Goal: Task Accomplishment & Management: Manage account settings

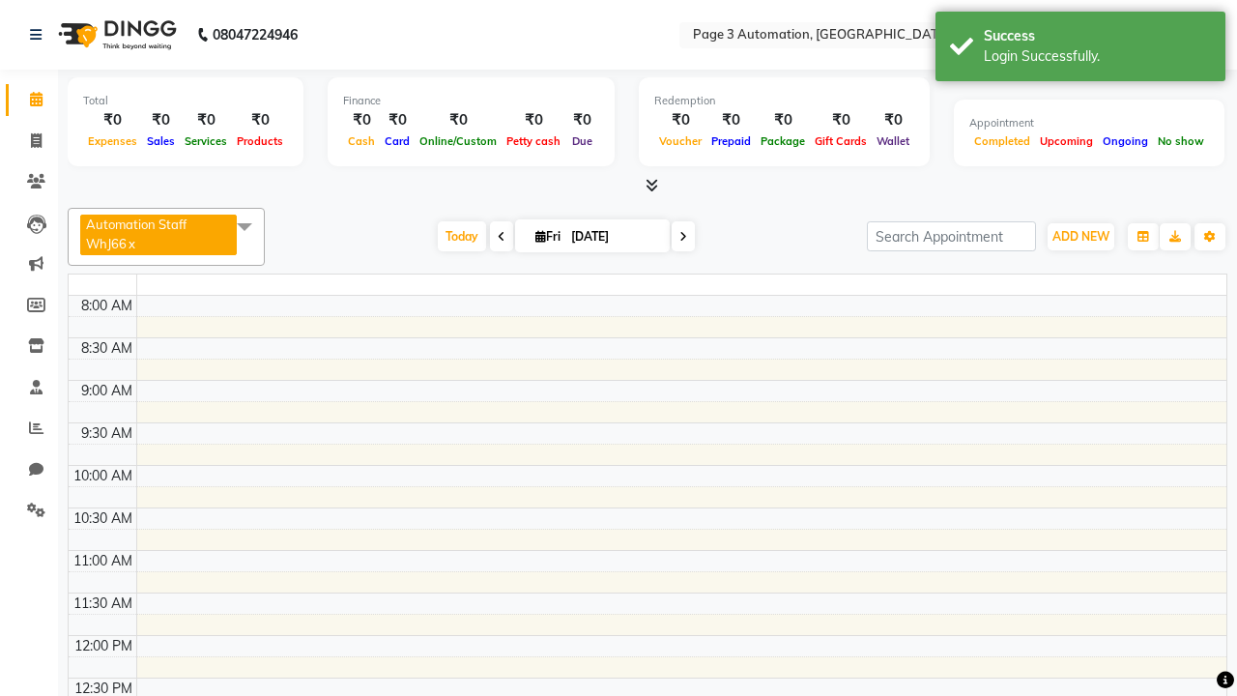
select select "en"
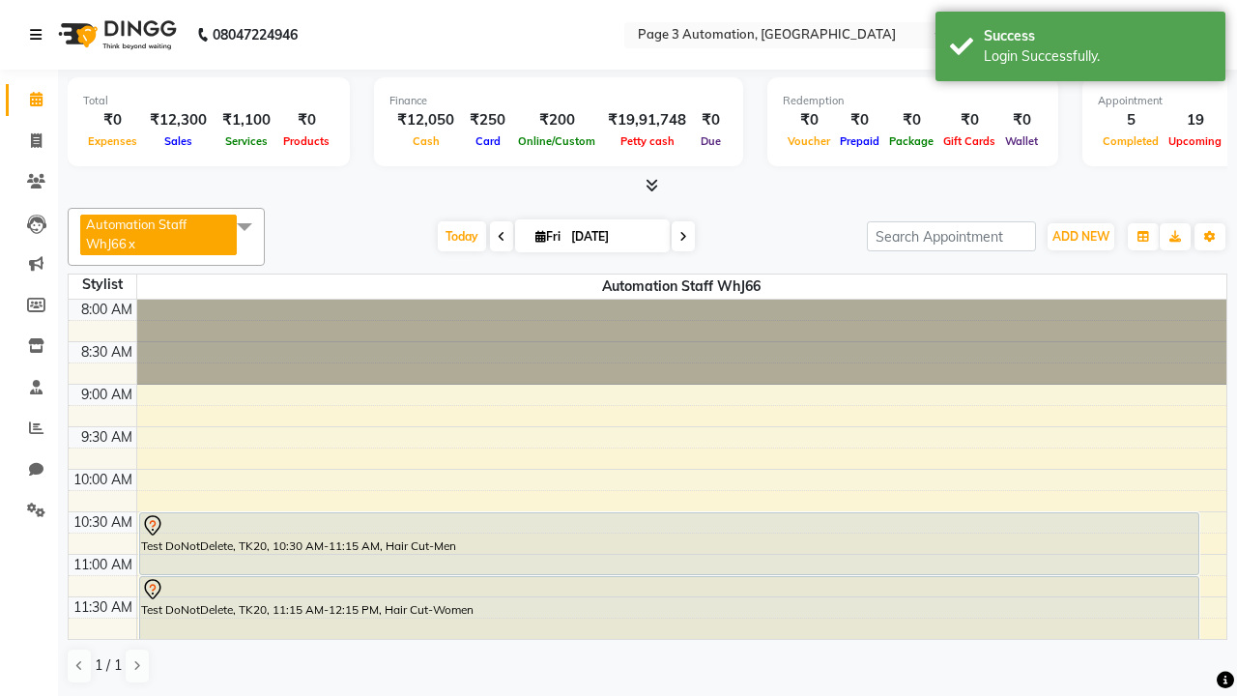
click at [40, 35] on icon at bounding box center [36, 35] width 12 height 14
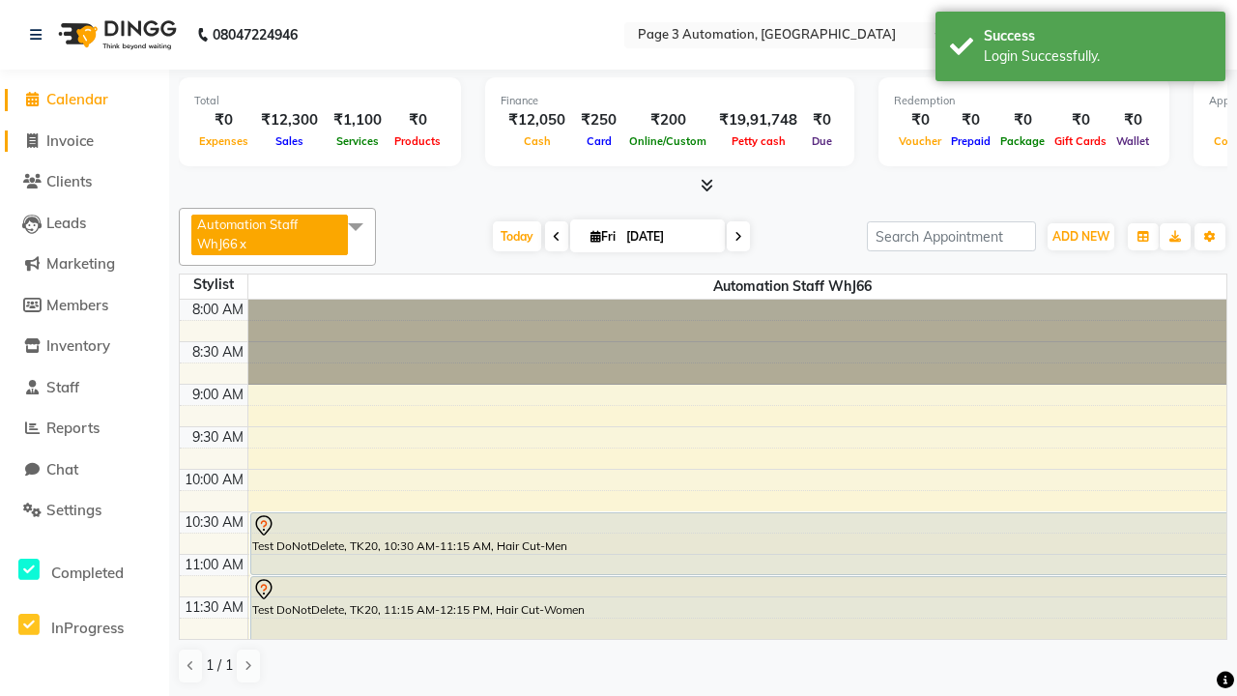
click at [84, 140] on span "Invoice" at bounding box center [69, 140] width 47 height 18
select select "2774"
select select "service"
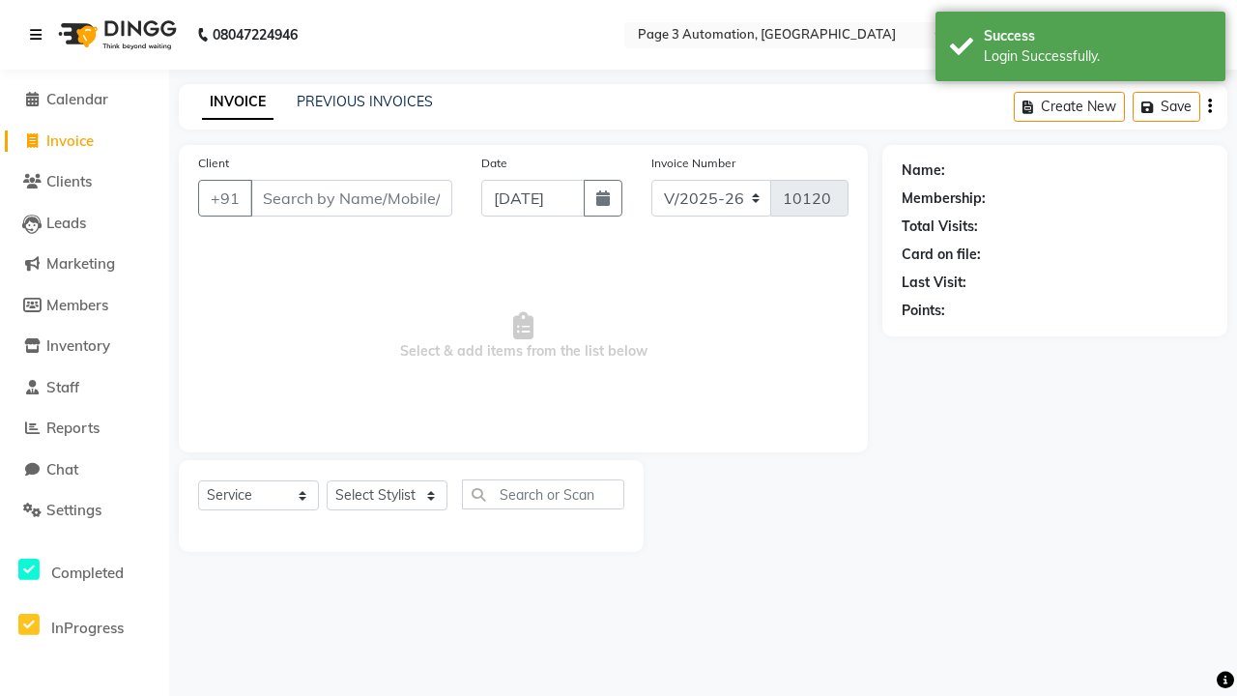
click at [40, 35] on icon at bounding box center [36, 35] width 12 height 14
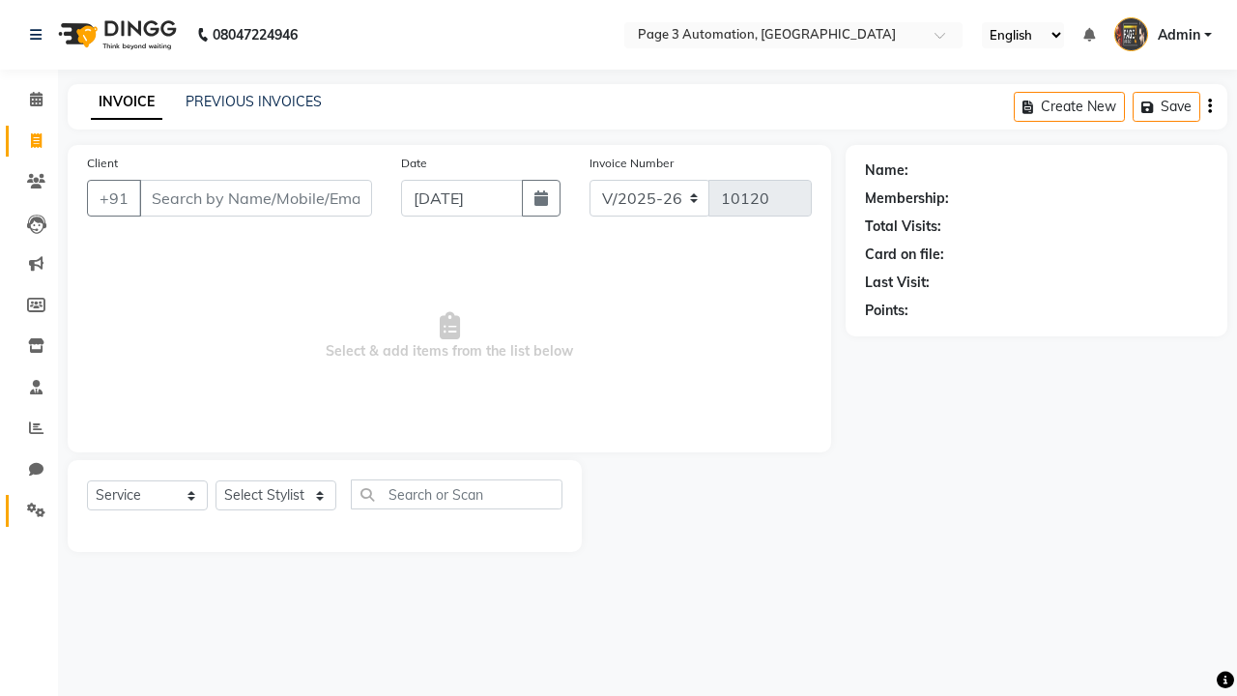
click at [29, 510] on icon at bounding box center [36, 510] width 18 height 14
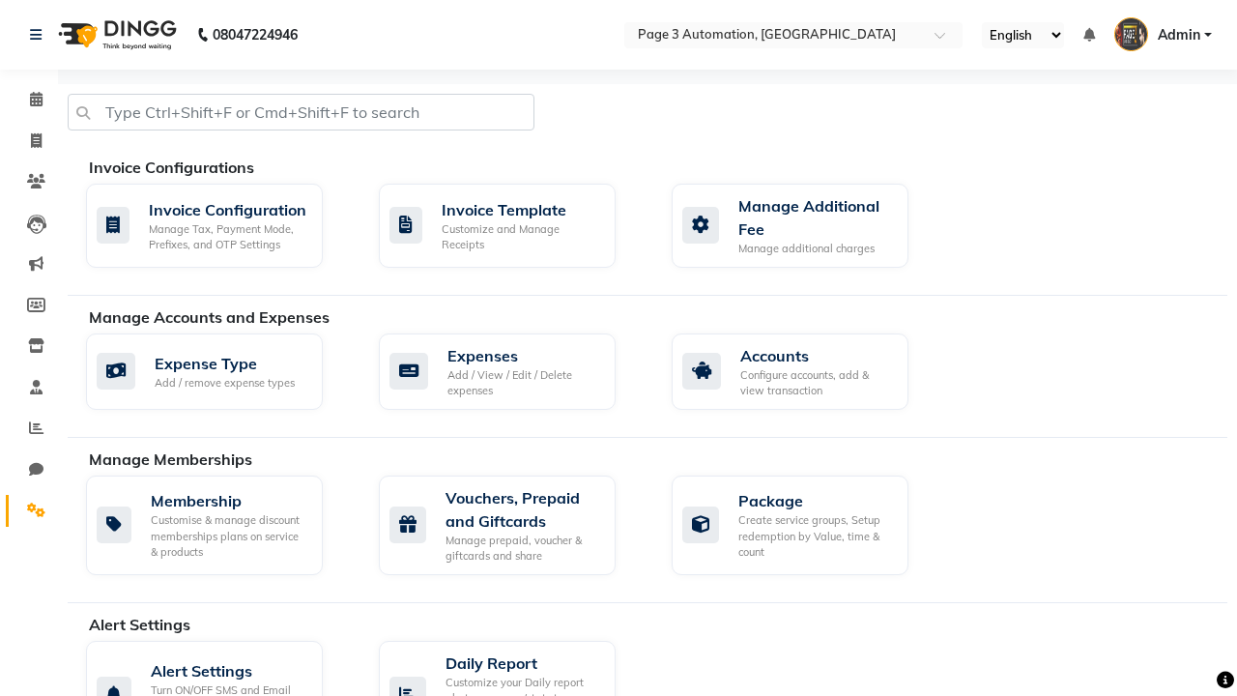
select select "2: 15"
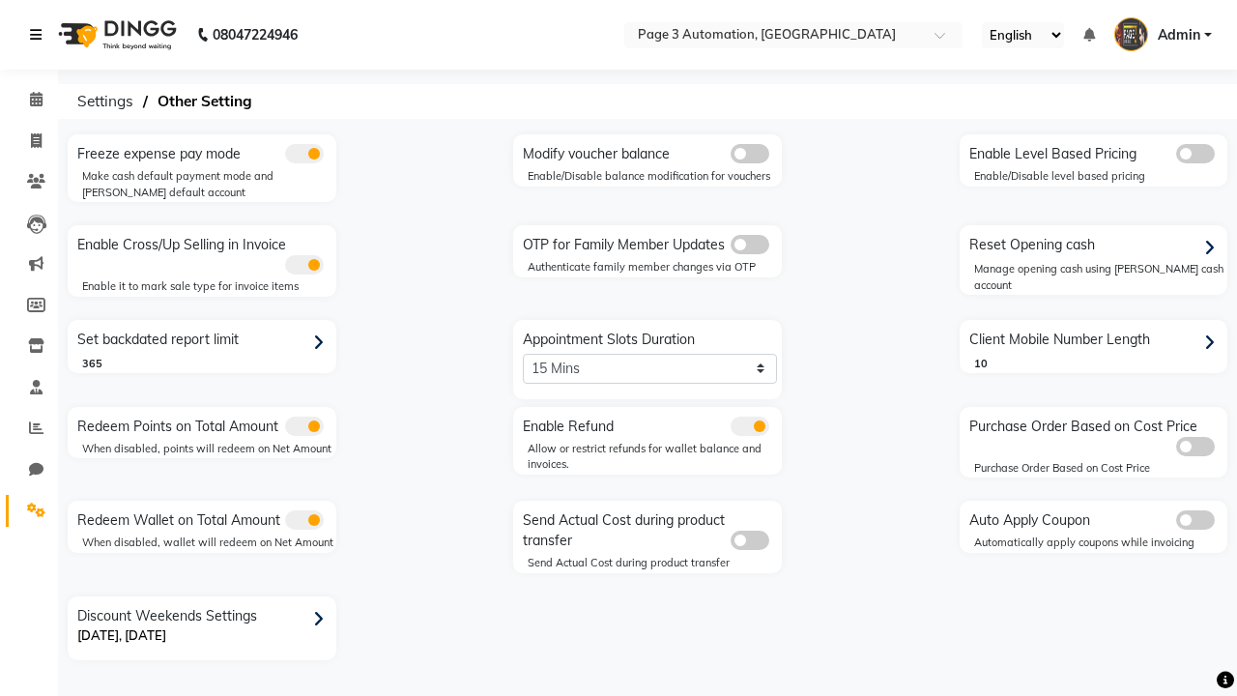
click at [40, 35] on icon at bounding box center [36, 35] width 12 height 14
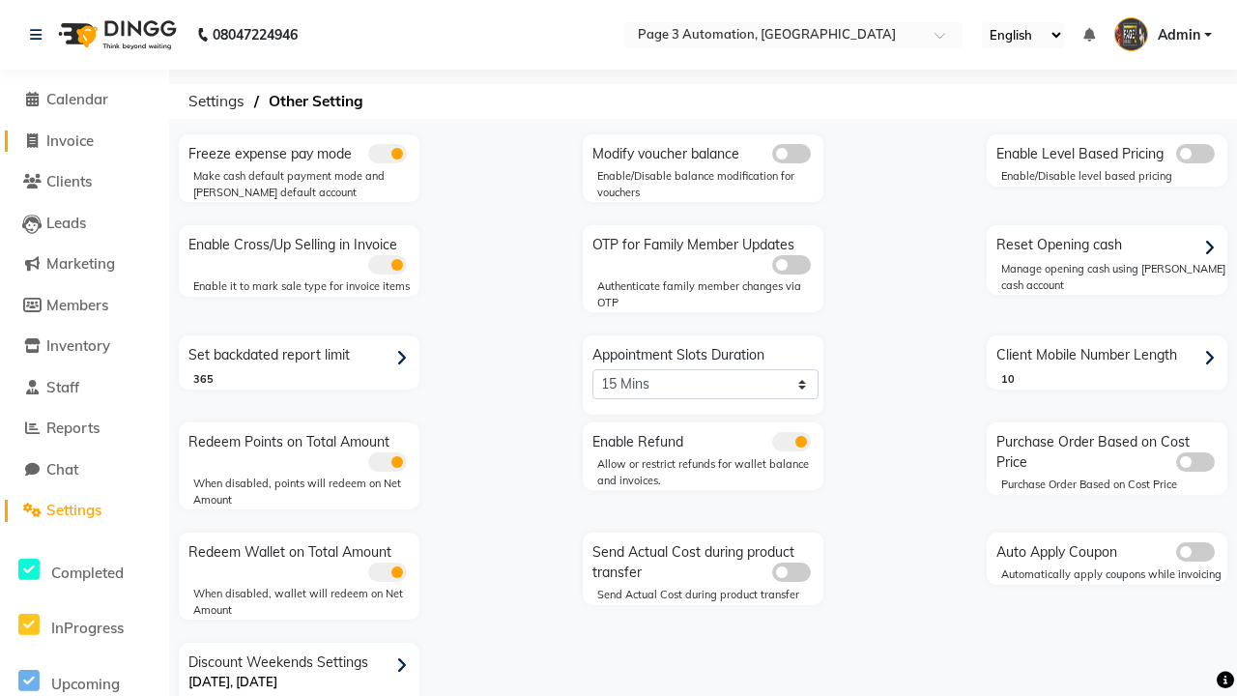
click at [84, 140] on span "Invoice" at bounding box center [69, 140] width 47 height 18
select select "2774"
select select "service"
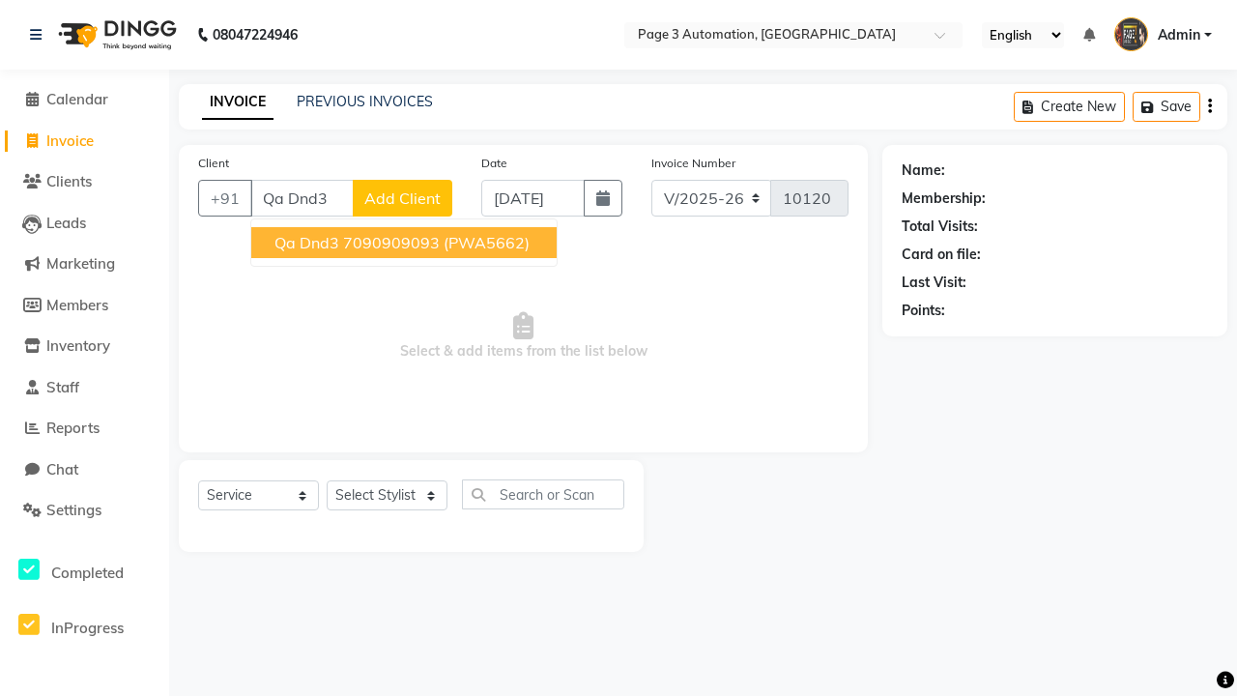
click at [406, 243] on ngb-highlight "7090909093" at bounding box center [391, 242] width 97 height 19
type input "7090909093"
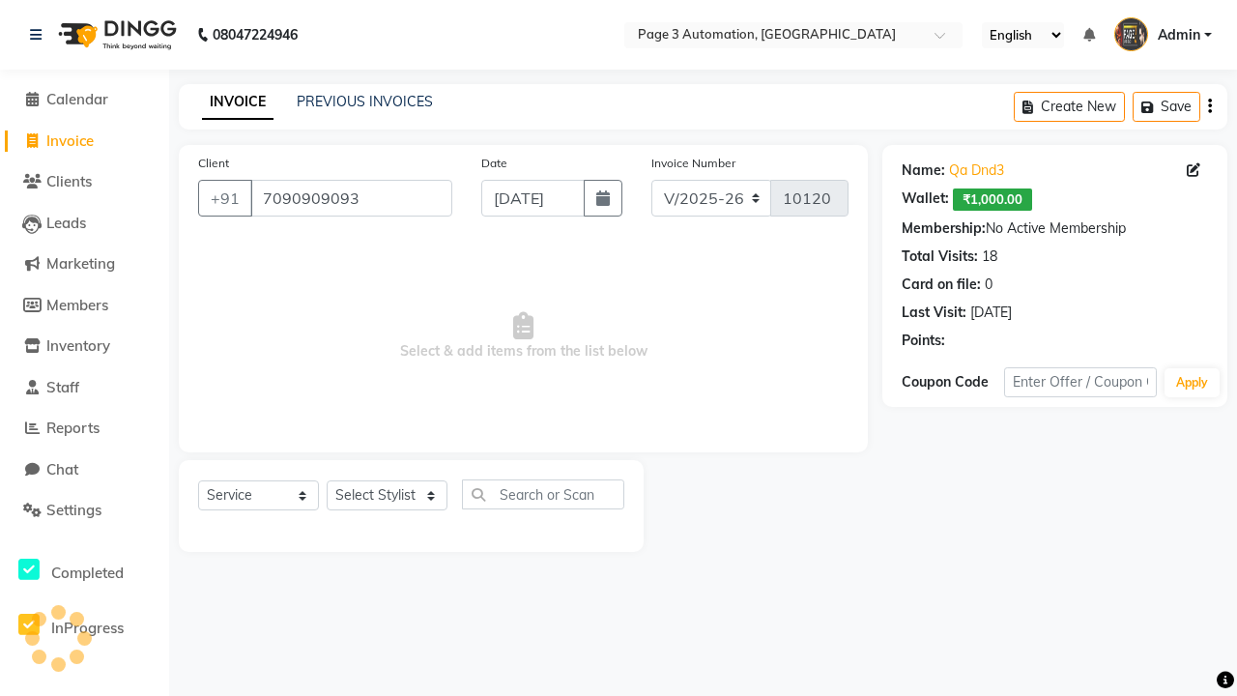
select select "71572"
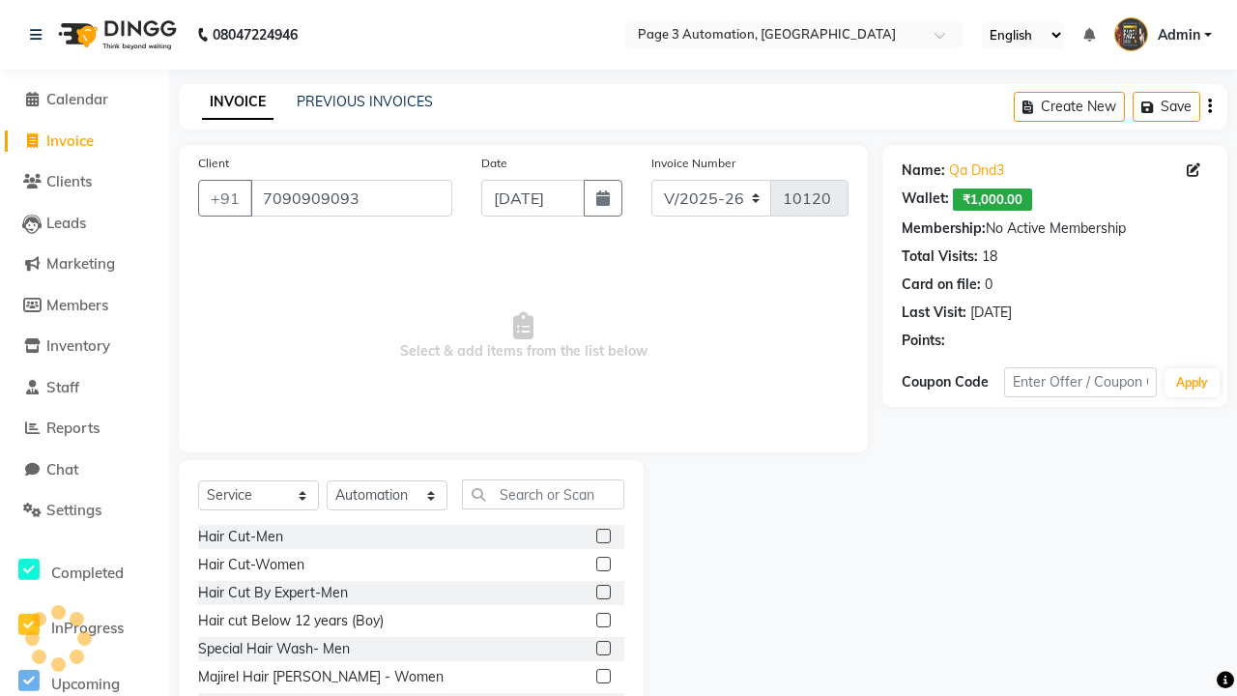
click at [602, 536] on label at bounding box center [603, 536] width 14 height 14
click at [602, 536] on input "checkbox" at bounding box center [602, 537] width 13 height 13
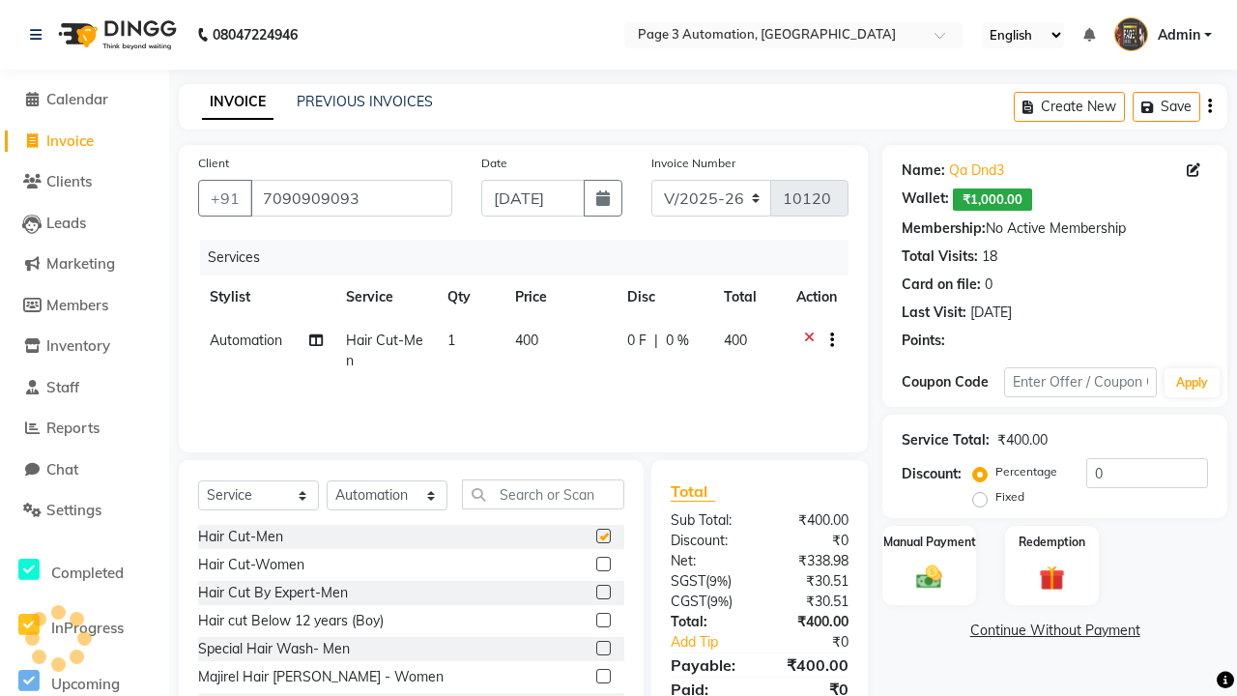
checkbox input "false"
click at [929, 541] on label "Manual Payment" at bounding box center [929, 541] width 97 height 18
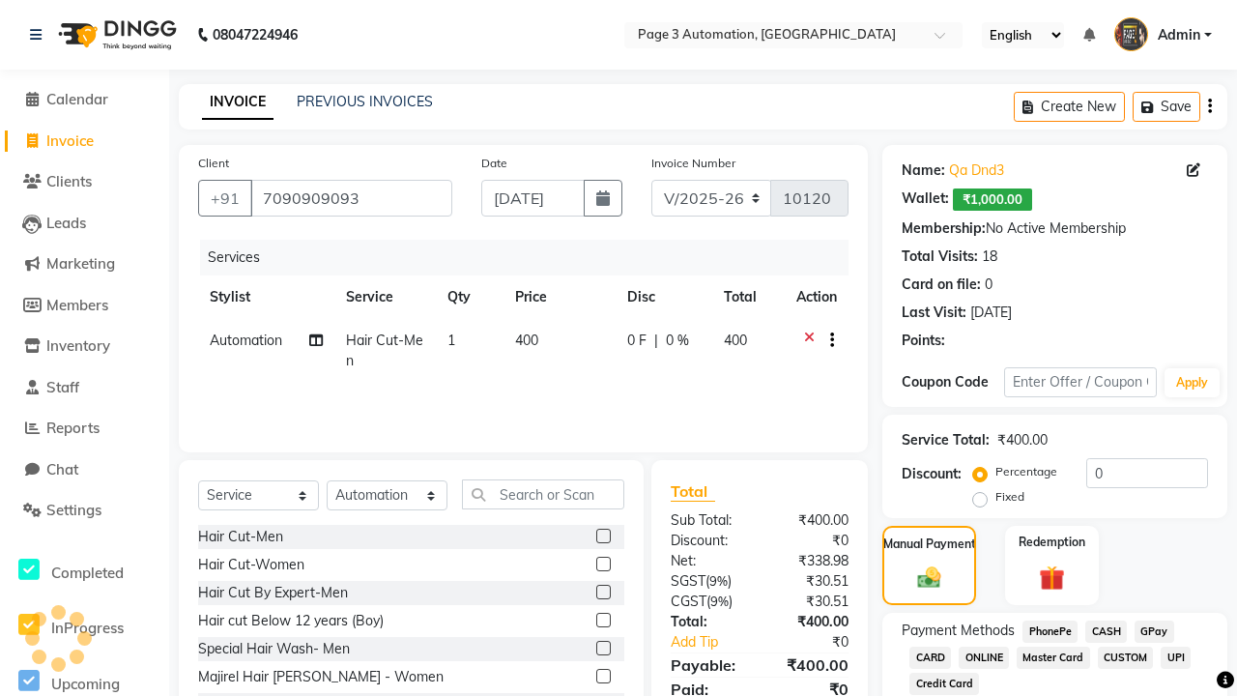
click at [1106, 631] on span "CASH" at bounding box center [1106, 631] width 42 height 22
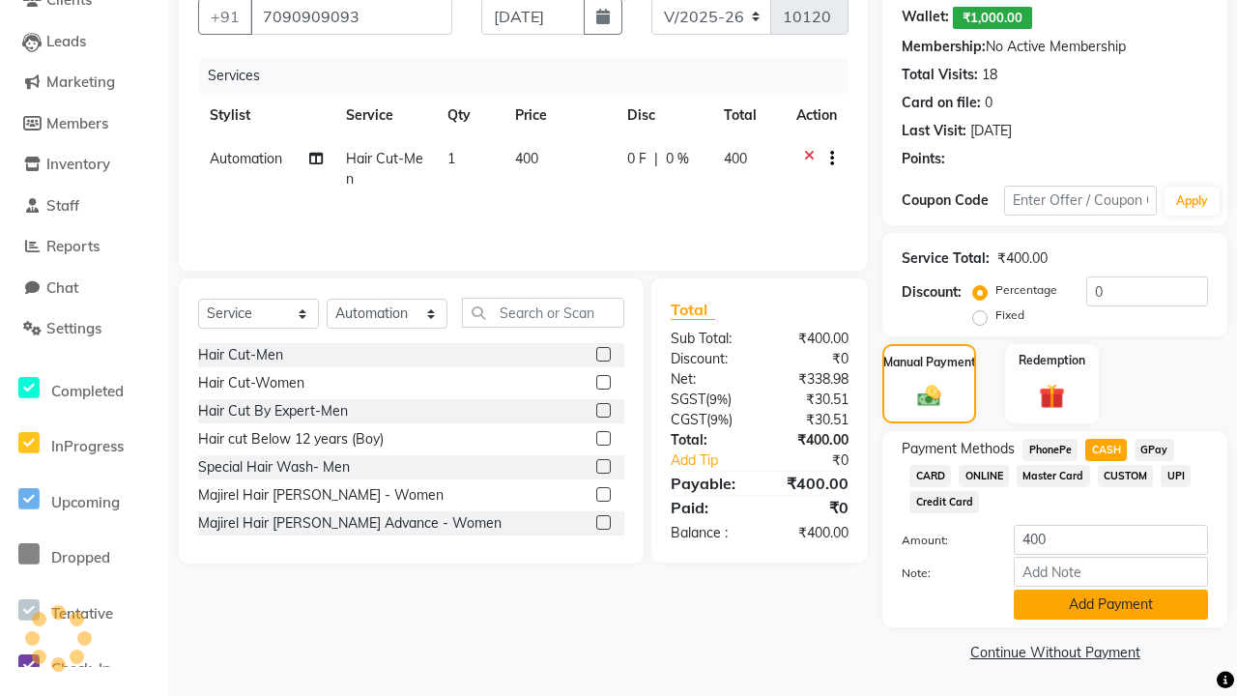
click at [1110, 604] on button "Add Payment" at bounding box center [1111, 605] width 194 height 30
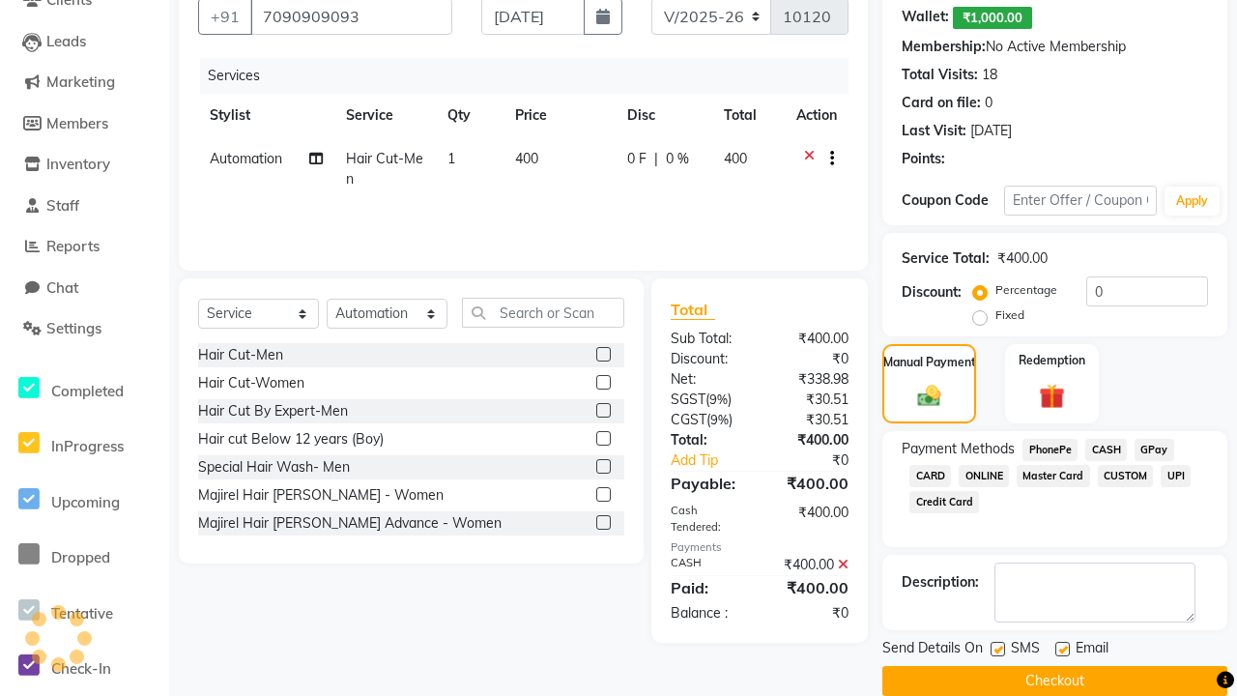
click at [997, 648] on label at bounding box center [998, 649] width 14 height 14
click at [997, 648] on input "checkbox" at bounding box center [997, 650] width 13 height 13
checkbox input "false"
click at [1062, 648] on label at bounding box center [1062, 649] width 14 height 14
click at [1062, 648] on input "checkbox" at bounding box center [1061, 650] width 13 height 13
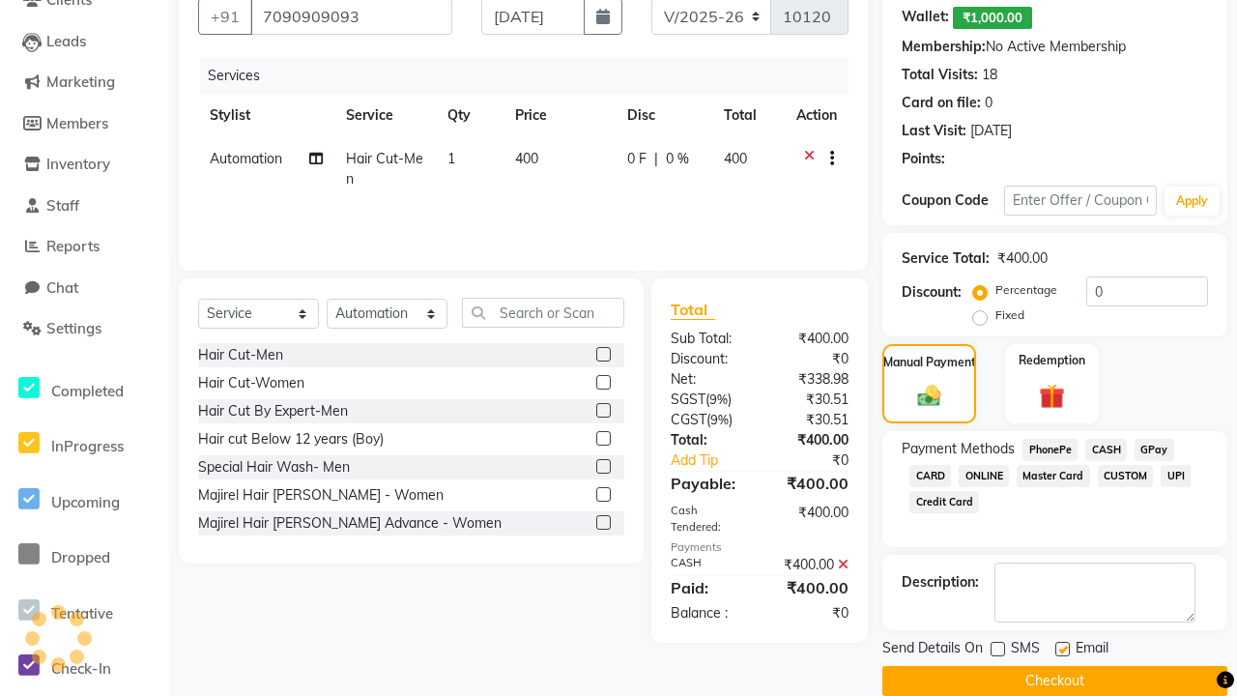
checkbox input "false"
click at [1054, 680] on button "Checkout" at bounding box center [1054, 681] width 345 height 30
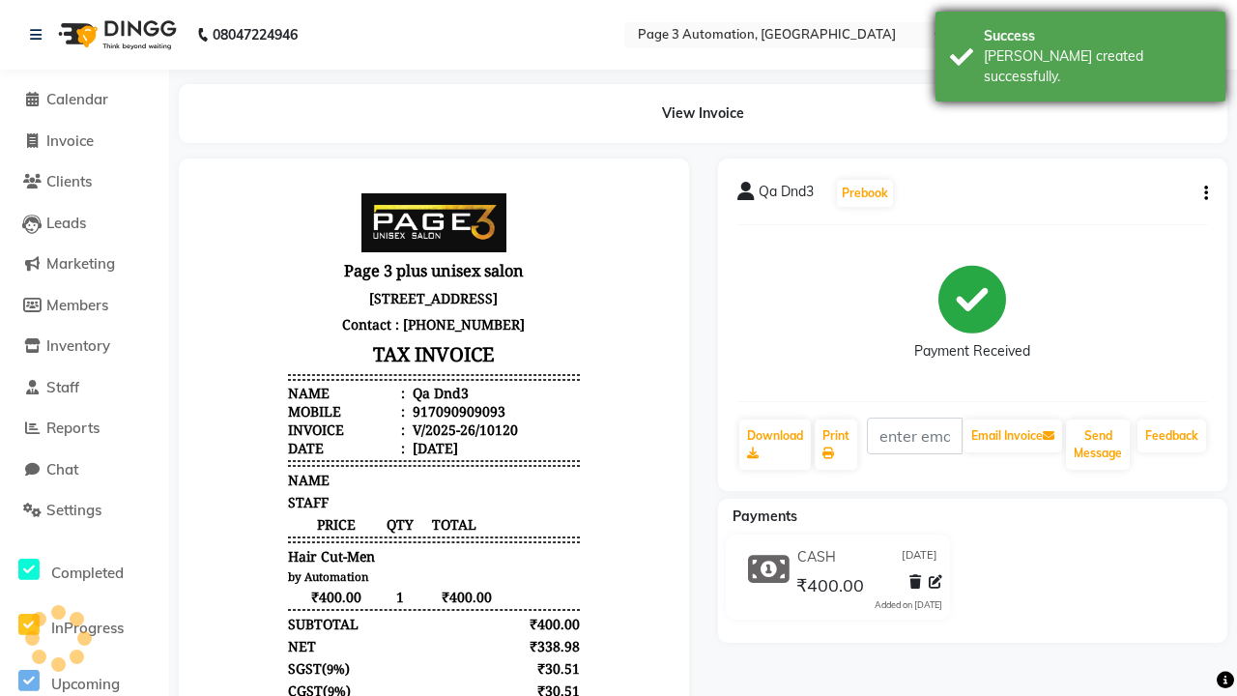
click at [1081, 49] on div "[PERSON_NAME] created successfully." at bounding box center [1097, 66] width 227 height 41
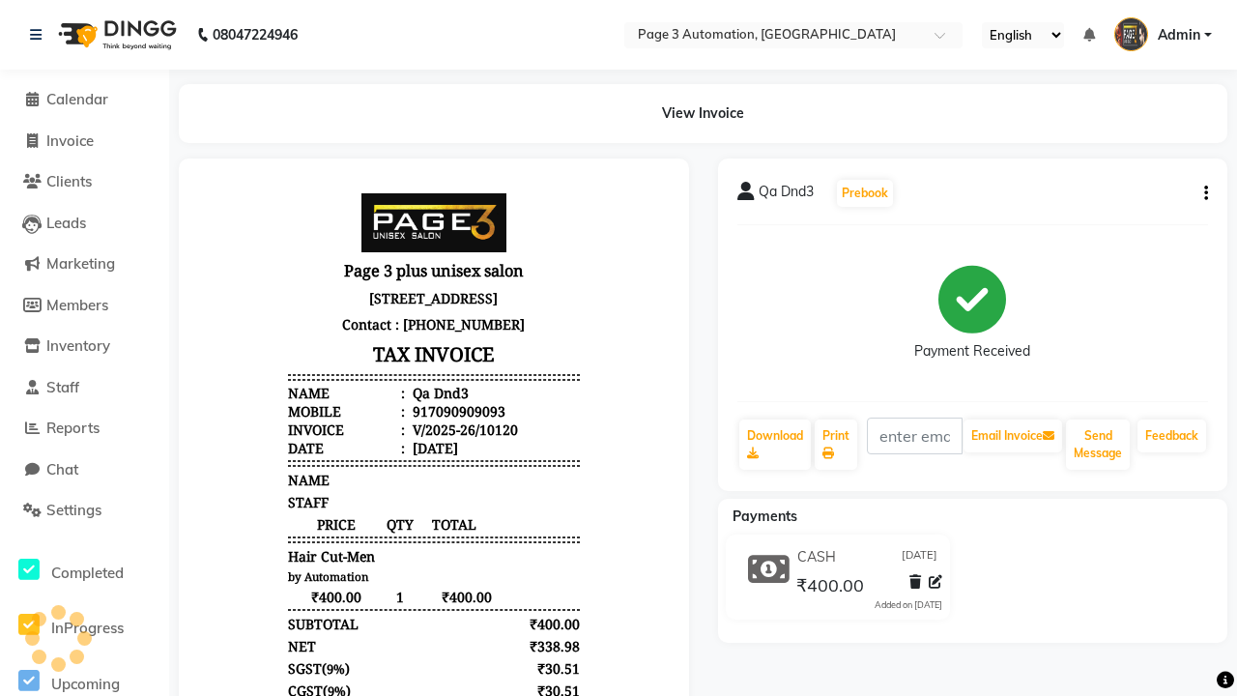
click at [1202, 193] on button "button" at bounding box center [1202, 194] width 12 height 20
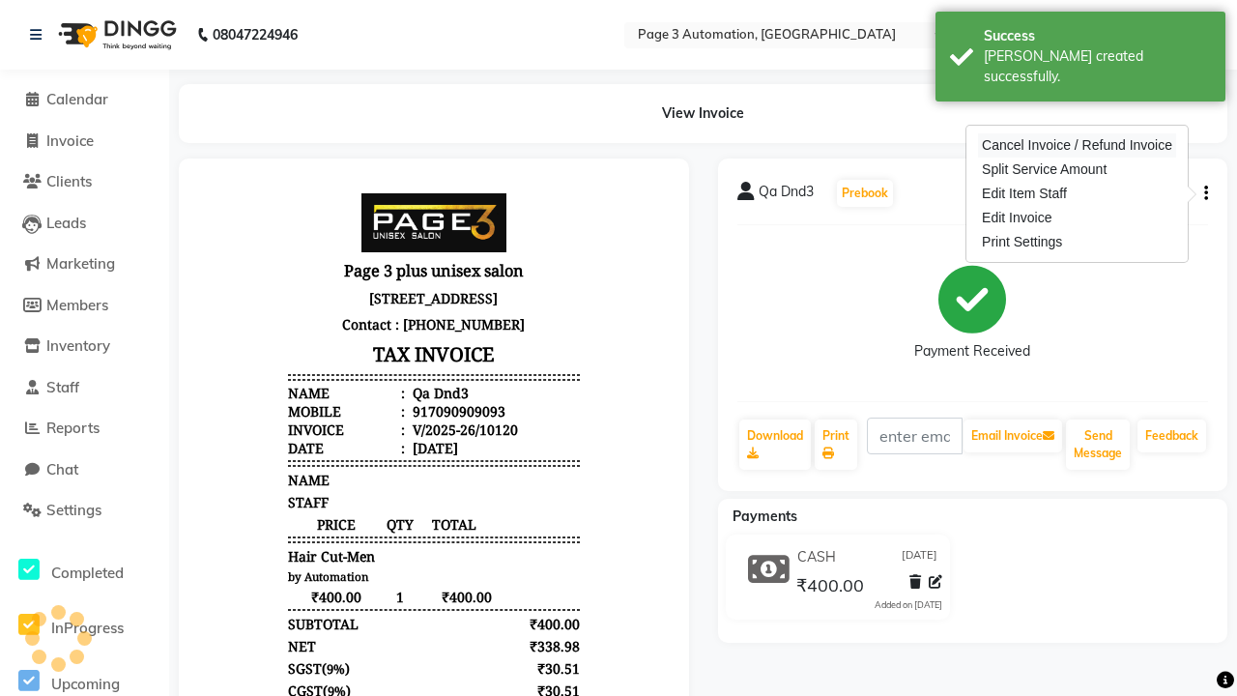
click at [1077, 145] on div "Cancel Invoice / Refund Invoice" at bounding box center [1077, 145] width 198 height 24
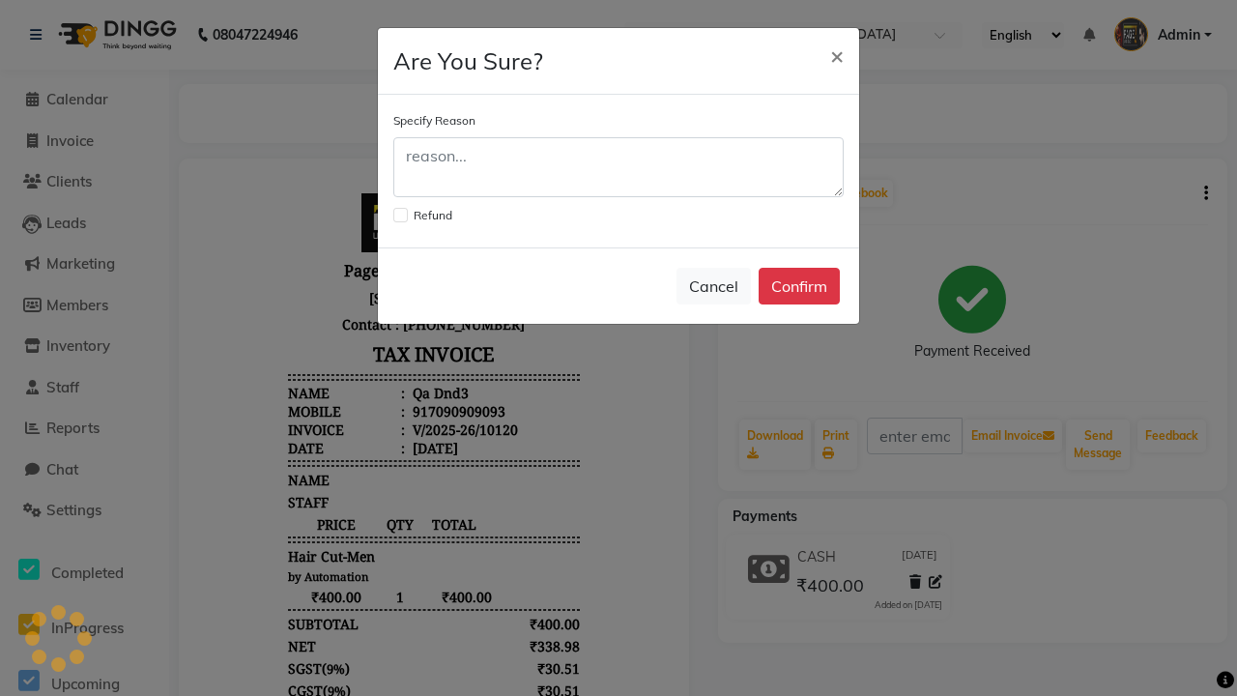
click at [400, 215] on label at bounding box center [400, 215] width 14 height 14
click at [400, 215] on input "checkbox" at bounding box center [399, 213] width 13 height 13
checkbox input "true"
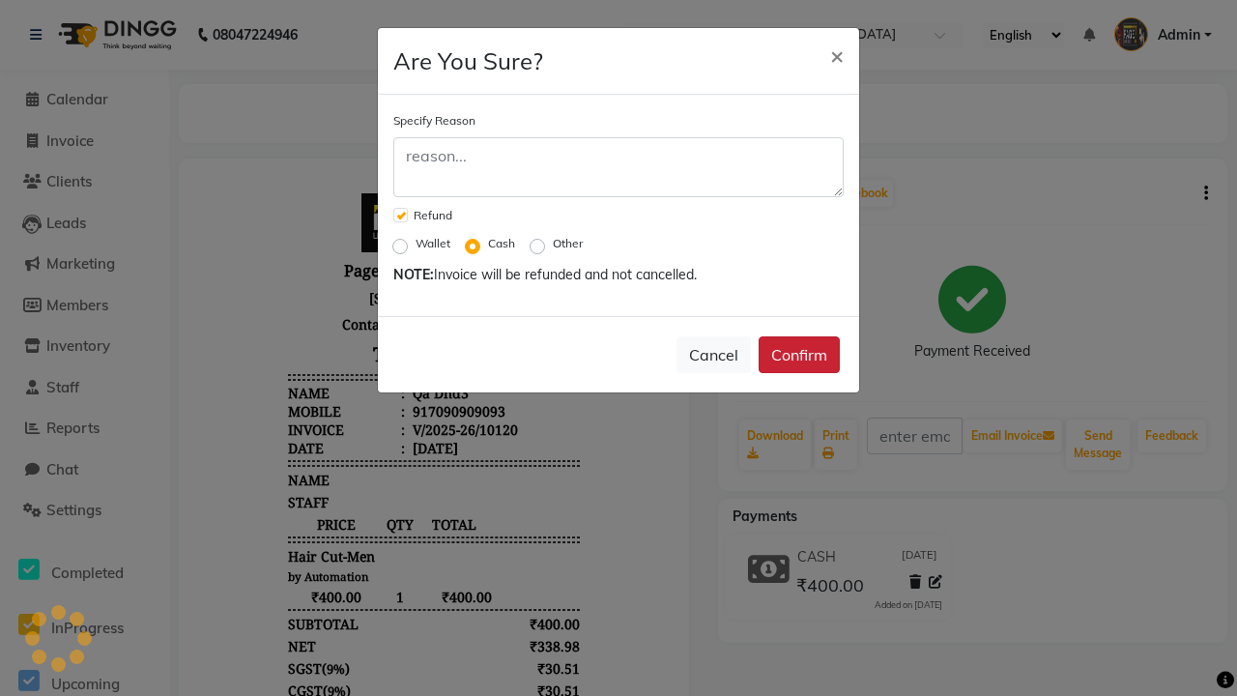
click at [799, 355] on button "Confirm" at bounding box center [799, 354] width 81 height 37
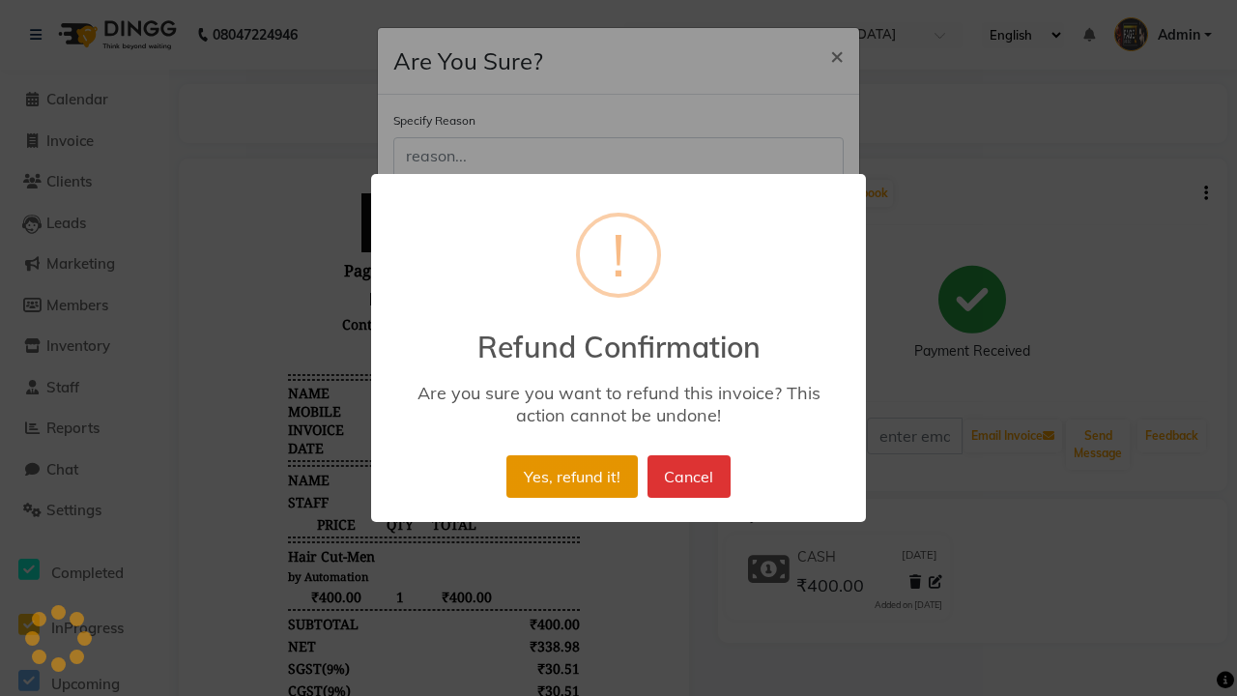
click at [586, 455] on button "Yes, refund it!" at bounding box center [571, 476] width 130 height 43
